Goal: Check status: Check status

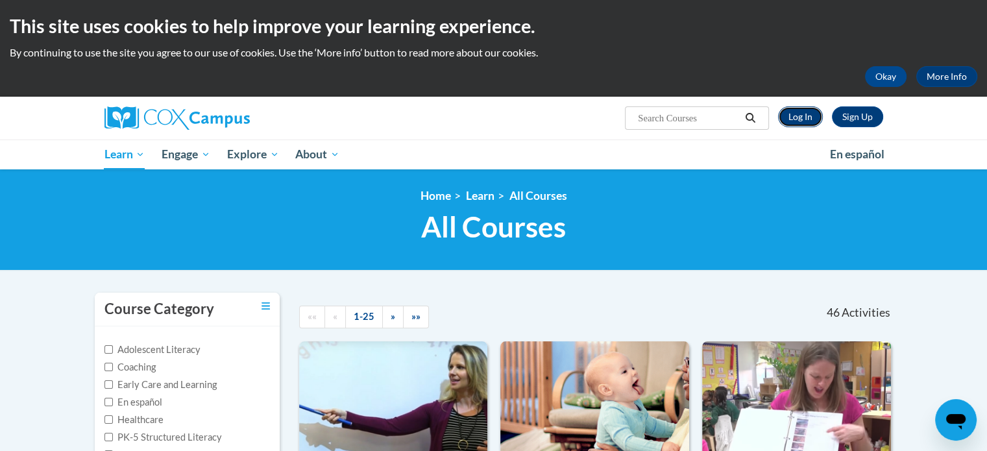
click at [801, 121] on link "Log In" at bounding box center [800, 116] width 45 height 21
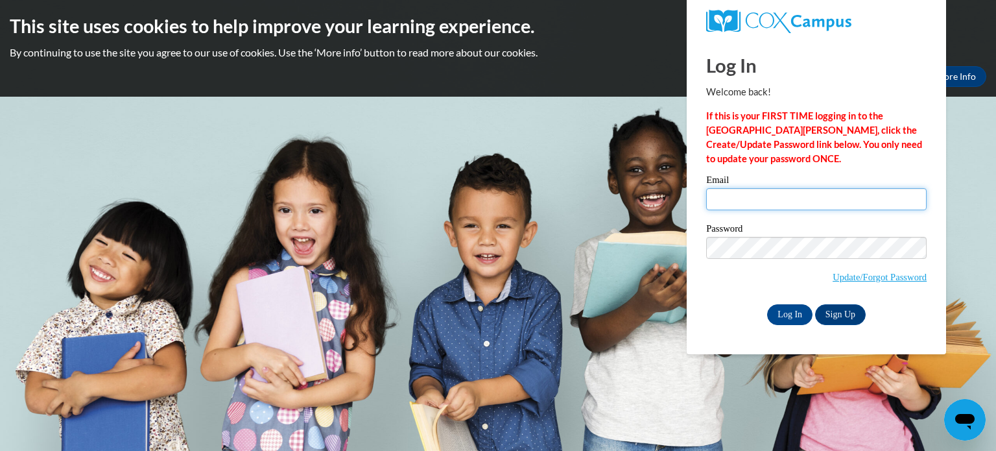
click at [794, 196] on input "Email" at bounding box center [816, 199] width 221 height 22
type input "carowb@w-csd.org"
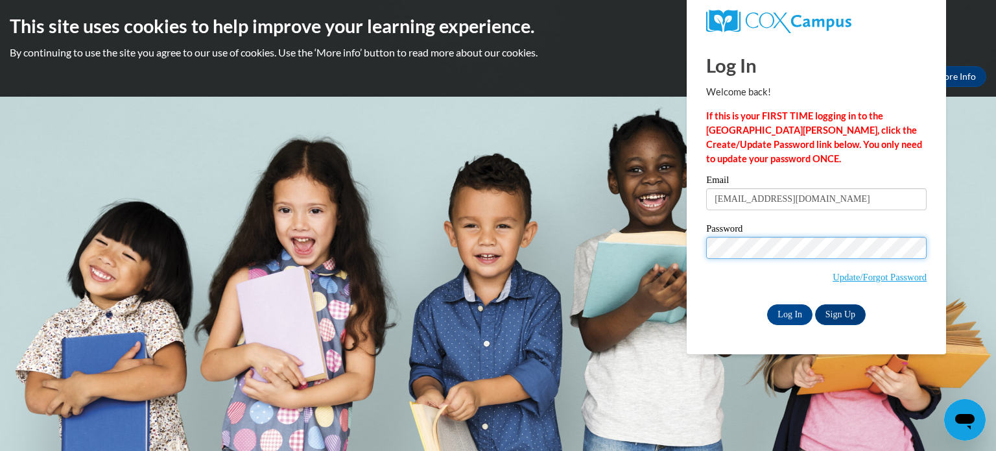
click at [767, 304] on input "Log In" at bounding box center [789, 314] width 45 height 21
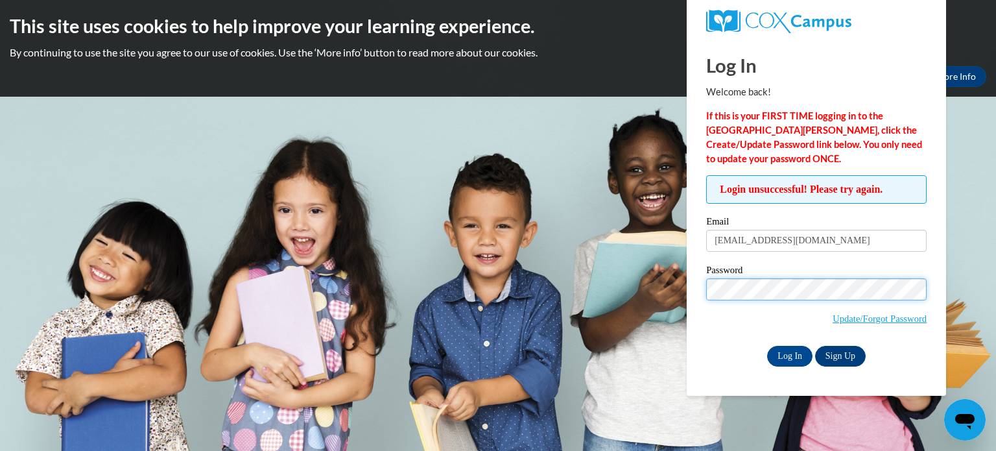
click at [767, 346] on input "Log In" at bounding box center [789, 356] width 45 height 21
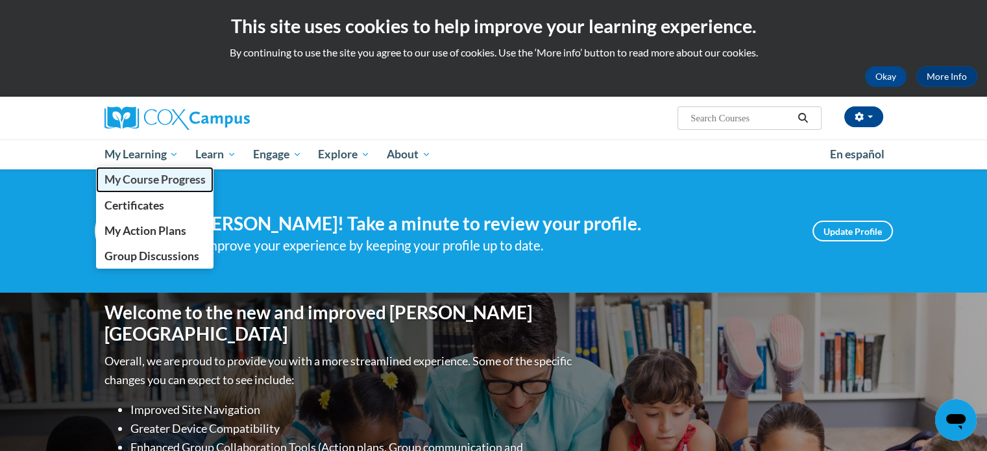
click at [150, 176] on span "My Course Progress" at bounding box center [154, 180] width 101 height 14
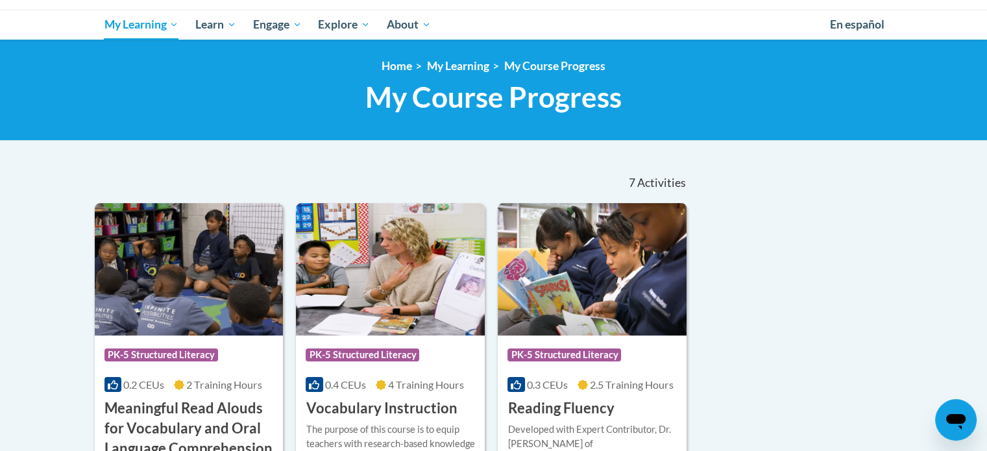
scroll to position [195, 0]
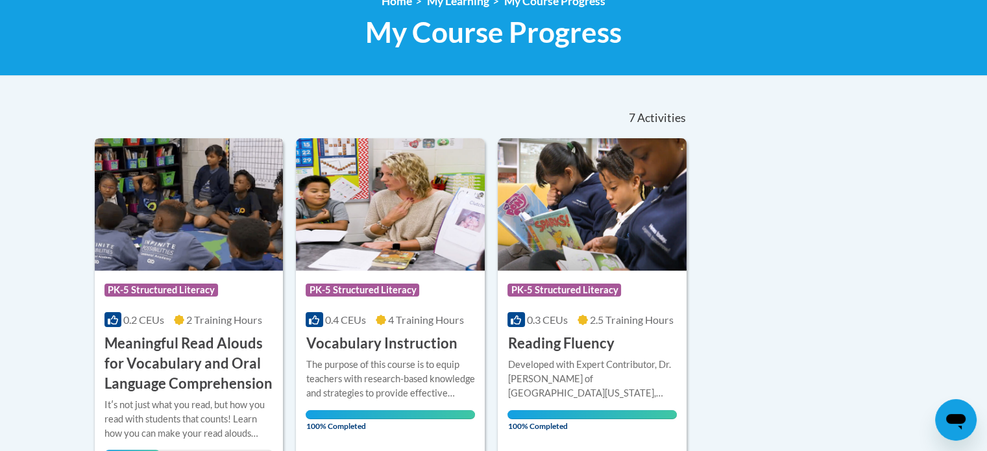
click at [195, 239] on img at bounding box center [189, 204] width 189 height 132
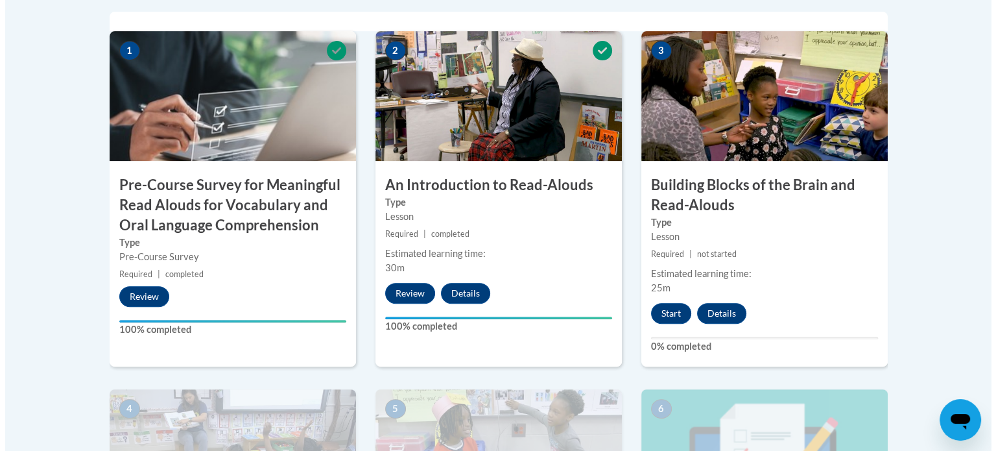
scroll to position [519, 0]
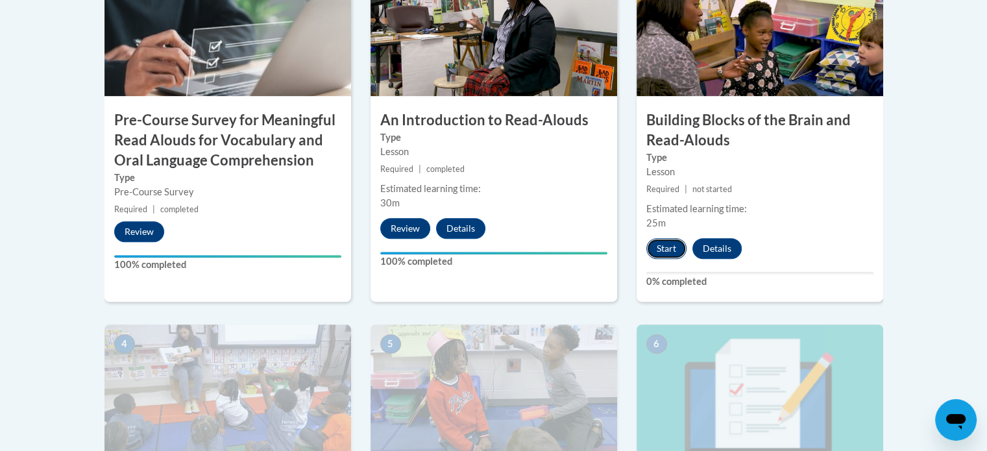
click at [672, 245] on button "Start" at bounding box center [666, 248] width 40 height 21
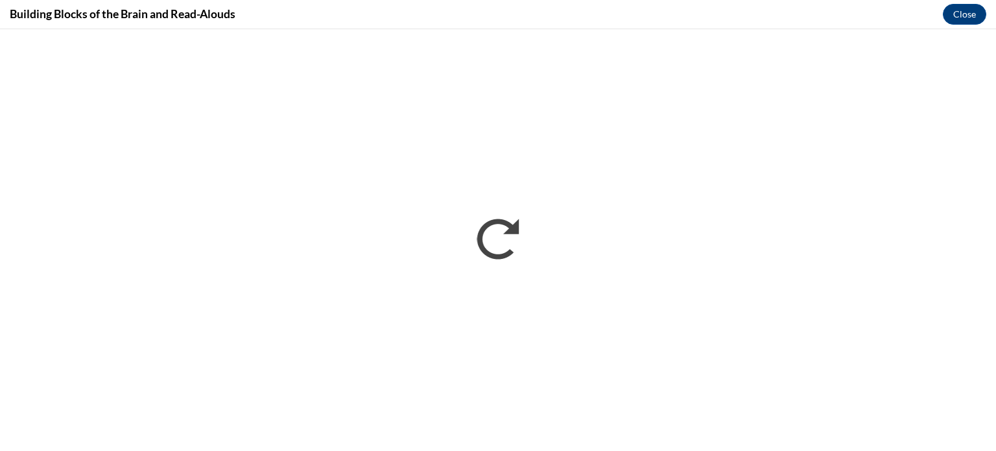
scroll to position [0, 0]
